Goal: Use online tool/utility: Use online tool/utility

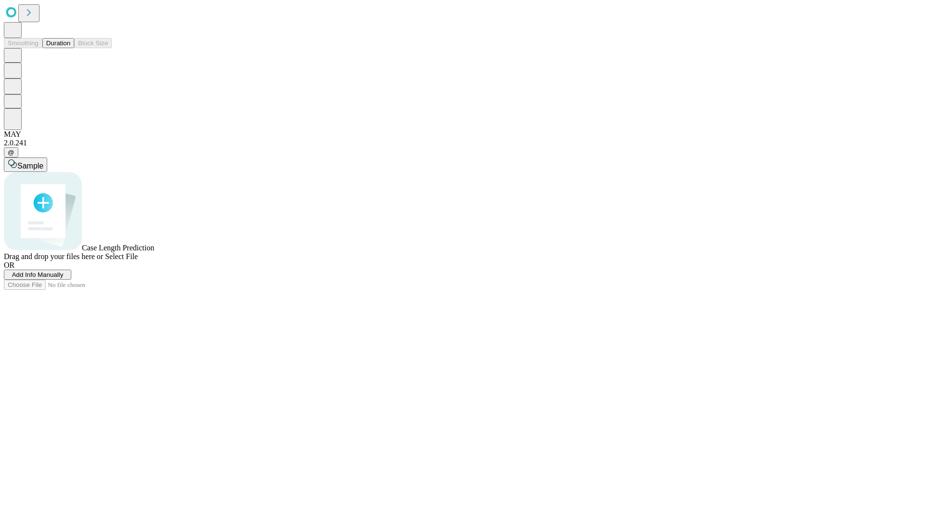
click at [70, 48] on button "Duration" at bounding box center [58, 43] width 32 height 10
click at [64, 278] on span "Add Info Manually" at bounding box center [38, 274] width 52 height 7
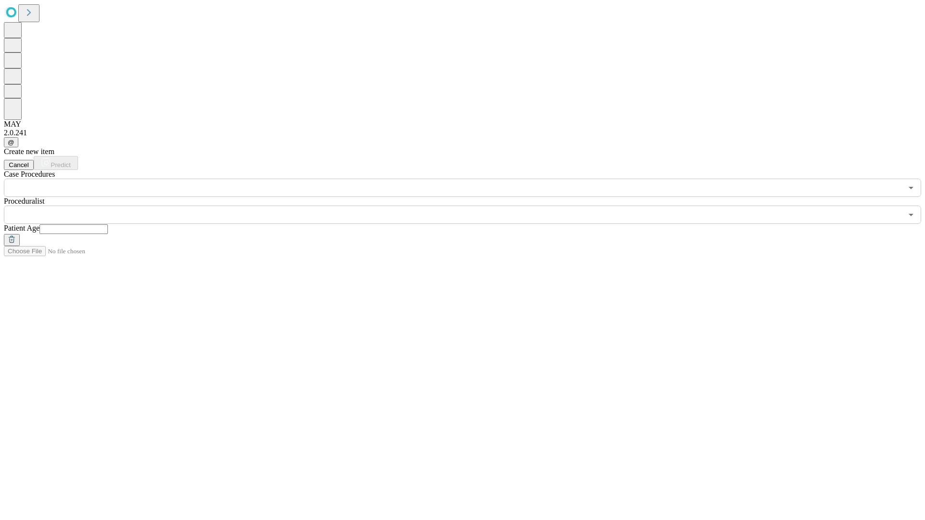
click at [108, 224] on input "text" at bounding box center [73, 229] width 68 height 10
type input "*"
click at [469, 206] on input "text" at bounding box center [453, 215] width 898 height 18
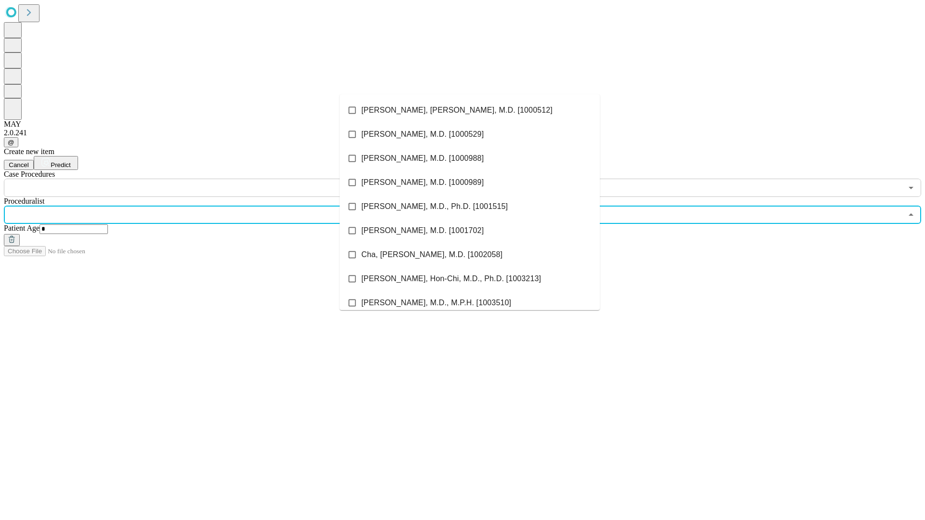
click at [470, 110] on li "[PERSON_NAME], [PERSON_NAME], M.D. [1000512]" at bounding box center [470, 110] width 260 height 24
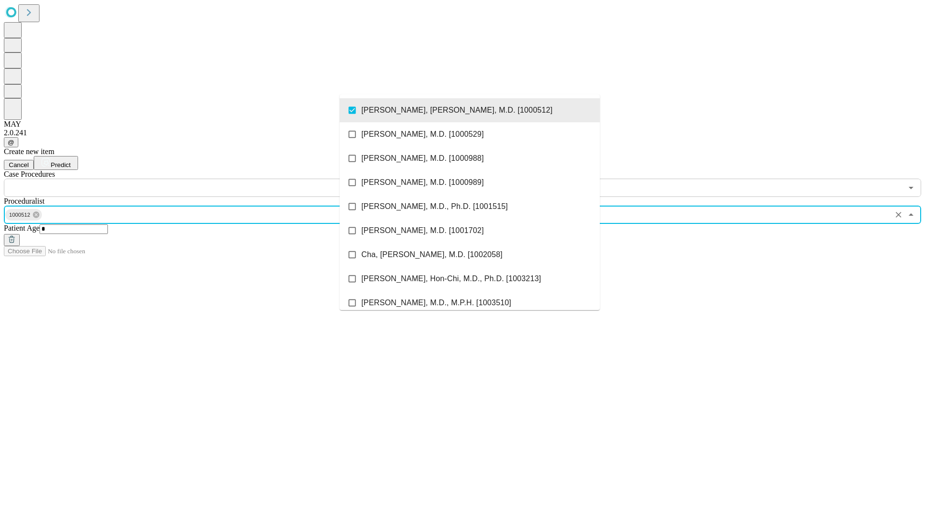
click at [202, 179] on input "text" at bounding box center [453, 188] width 898 height 18
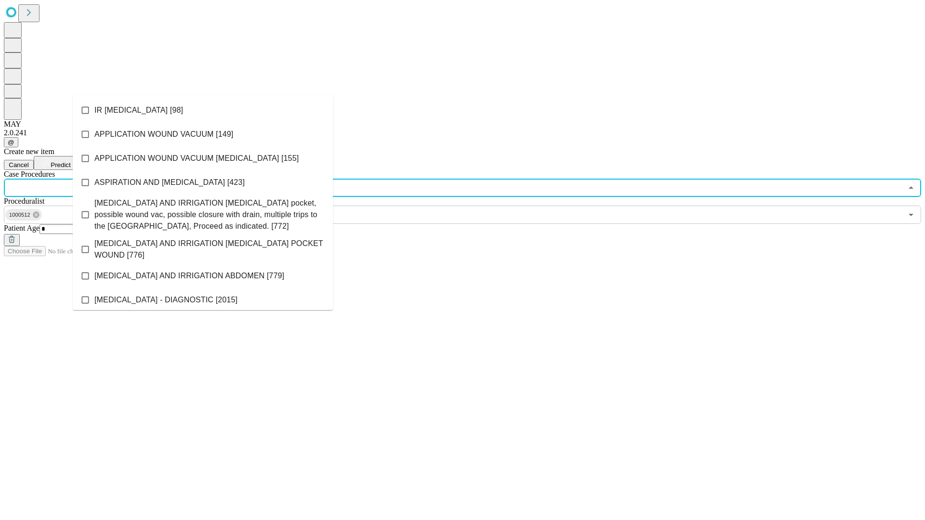
click at [203, 110] on li "IR [MEDICAL_DATA] [98]" at bounding box center [203, 110] width 260 height 24
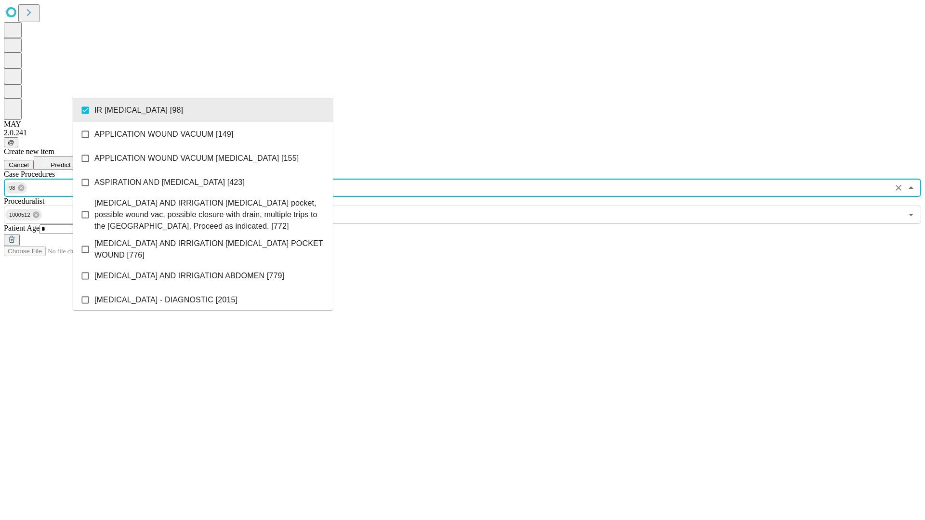
click at [70, 161] on span "Predict" at bounding box center [61, 164] width 20 height 7
